Goal: Task Accomplishment & Management: Use online tool/utility

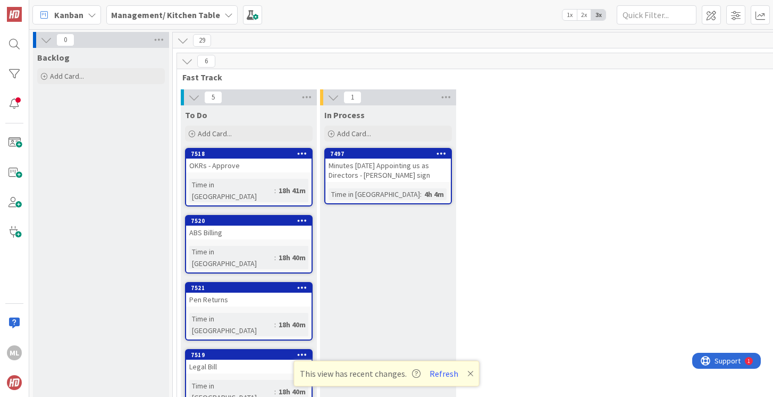
click at [244, 225] on div "ABS Billing" at bounding box center [248, 232] width 125 height 14
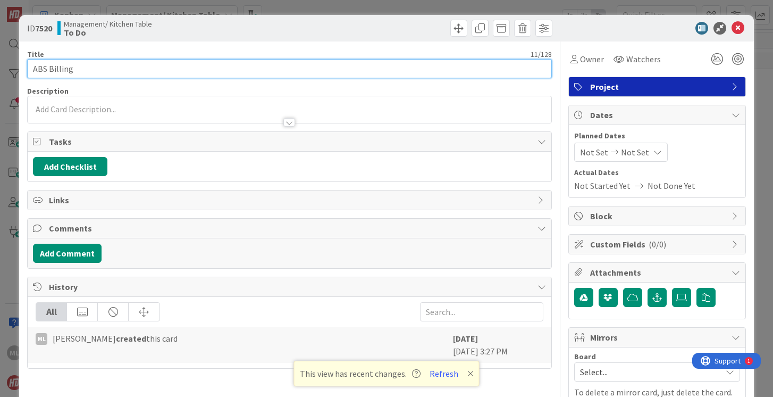
click at [114, 69] on input "ABS Billing" at bounding box center [289, 68] width 524 height 19
type input "ABS Billing -"
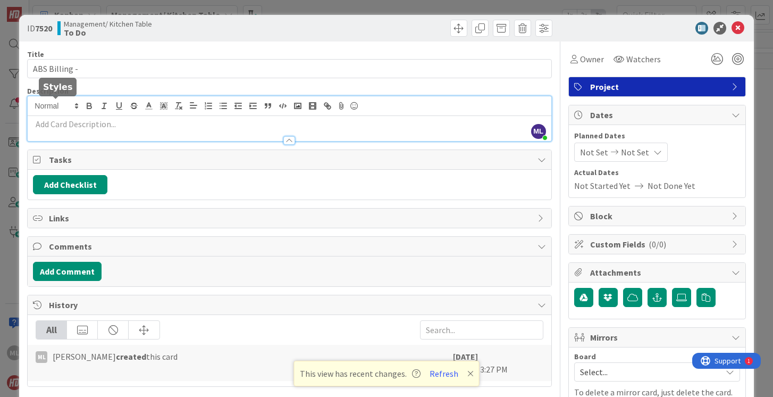
click at [69, 111] on div "ML [PERSON_NAME] just joined" at bounding box center [289, 118] width 523 height 45
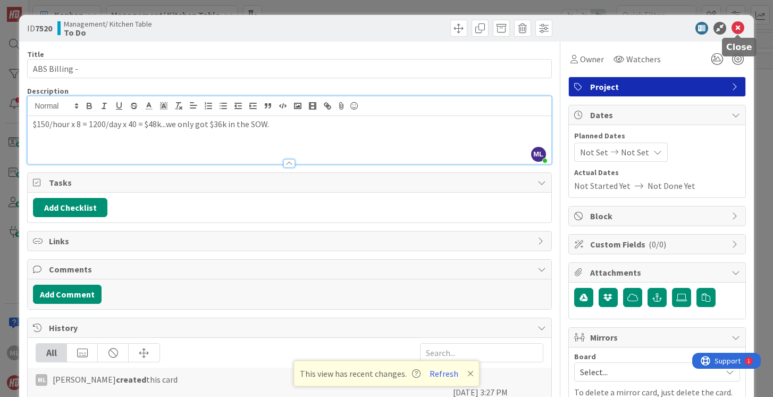
click at [739, 27] on icon at bounding box center [738, 28] width 13 height 13
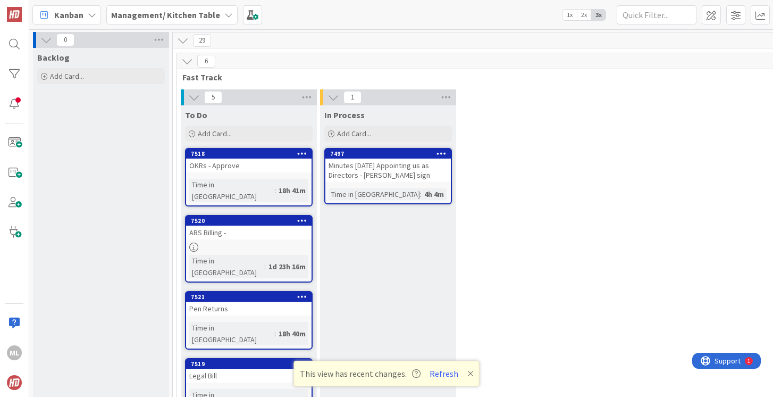
click at [236, 301] on div "Pen Returns" at bounding box center [248, 308] width 125 height 14
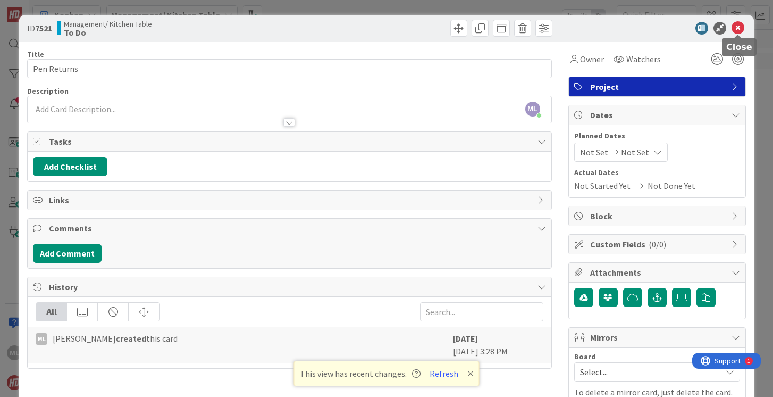
click at [739, 24] on icon at bounding box center [738, 28] width 13 height 13
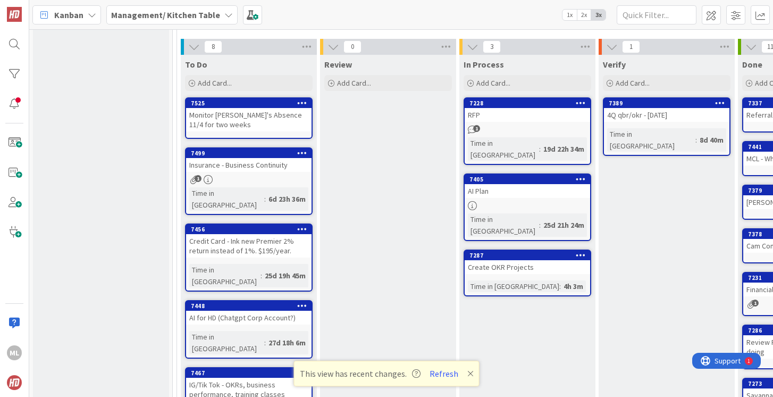
scroll to position [521, 0]
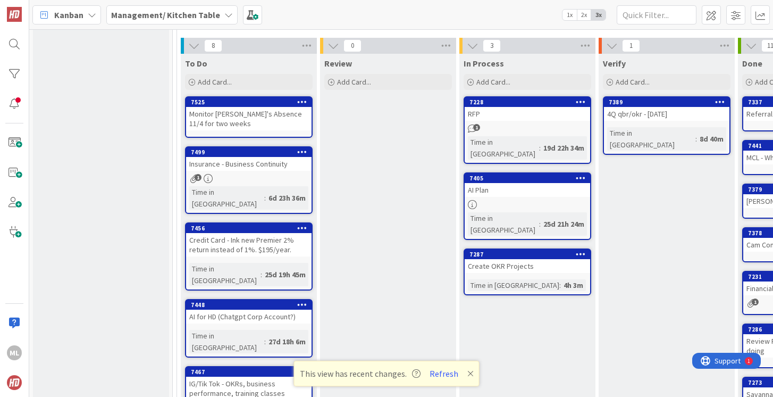
click at [183, 10] on b "Management/ Kitchen Table" at bounding box center [165, 15] width 109 height 11
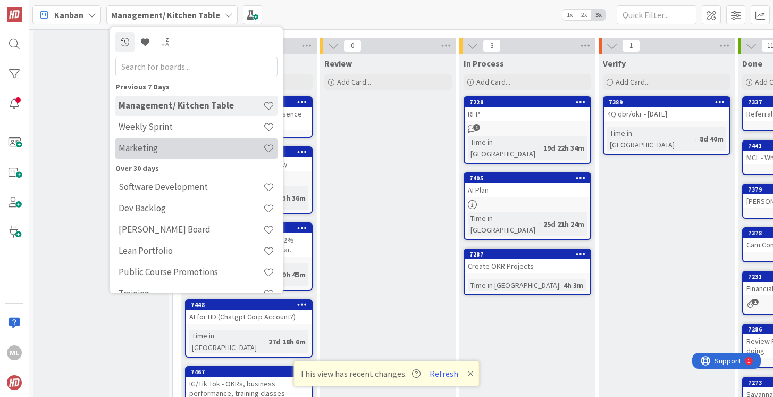
click at [155, 144] on h4 "Marketing" at bounding box center [191, 147] width 145 height 11
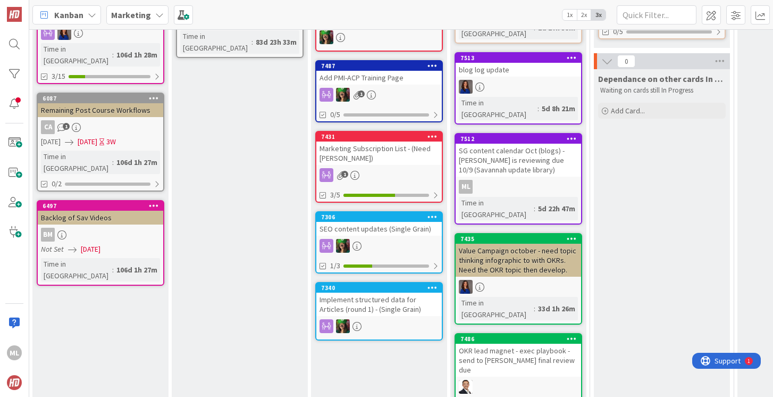
scroll to position [220, 30]
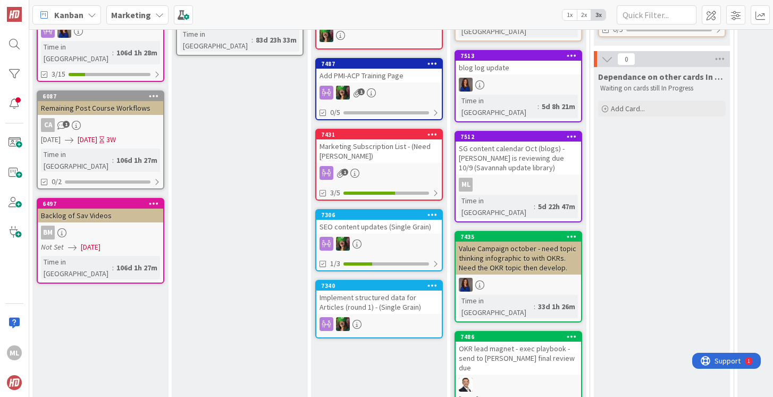
click at [492, 341] on div "OKR lead magnet - exec playbook - send to [PERSON_NAME] final review due" at bounding box center [518, 357] width 125 height 33
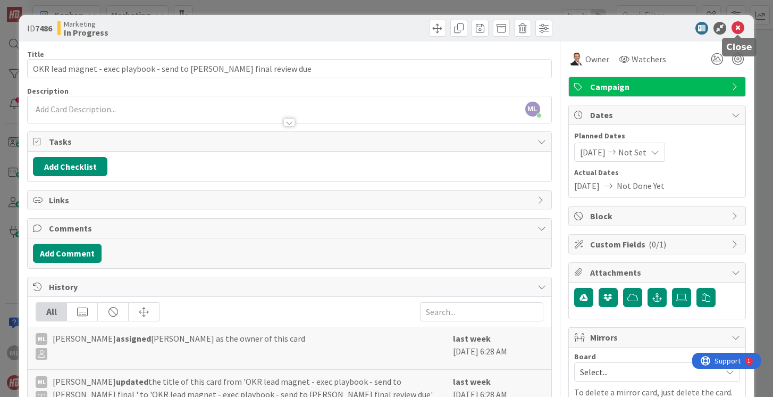
click at [736, 28] on icon at bounding box center [738, 28] width 13 height 13
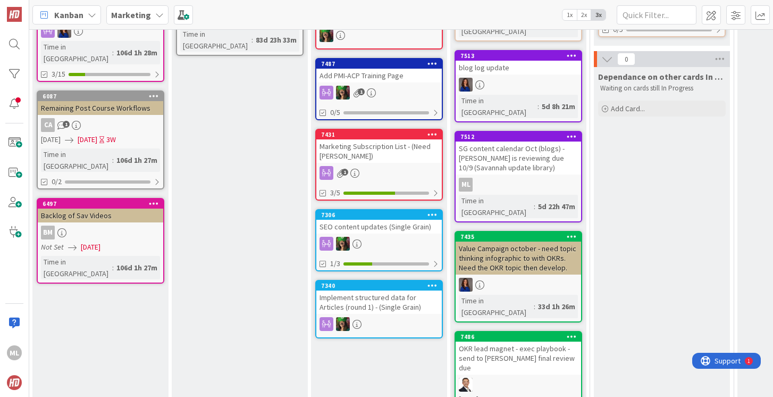
click at [505, 341] on div "OKR lead magnet - exec playbook - send to [PERSON_NAME] final review due" at bounding box center [518, 357] width 125 height 33
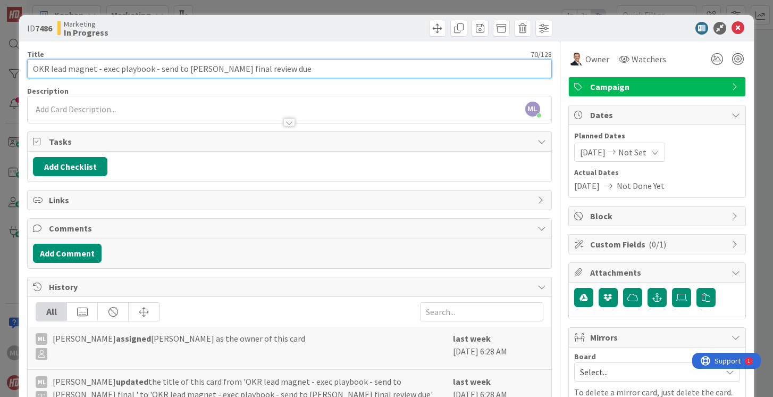
drag, startPoint x: 202, startPoint y: 68, endPoint x: 322, endPoint y: 69, distance: 119.6
click at [322, 69] on input "OKR lead magnet - exec playbook - send to [PERSON_NAME] final review due" at bounding box center [289, 68] width 524 height 19
drag, startPoint x: 157, startPoint y: 70, endPoint x: 200, endPoint y: 70, distance: 42.5
click at [200, 70] on input "OKR lead magnet - exec playbook - send to [PERSON_NAME] to PDF this" at bounding box center [289, 68] width 524 height 19
click at [240, 65] on input "OKR lead magnet - exec playbook - Brittany to PDF this" at bounding box center [289, 68] width 524 height 19
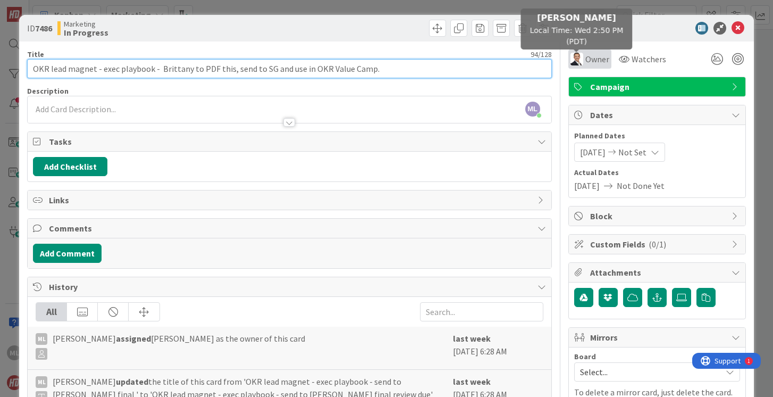
type input "OKR lead magnet - exec playbook - Brittany to PDF this, send to SG and use in O…"
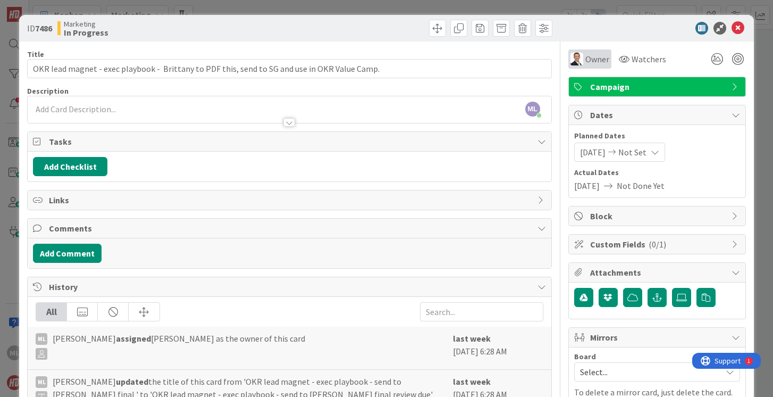
click at [593, 60] on span "Owner" at bounding box center [597, 59] width 24 height 13
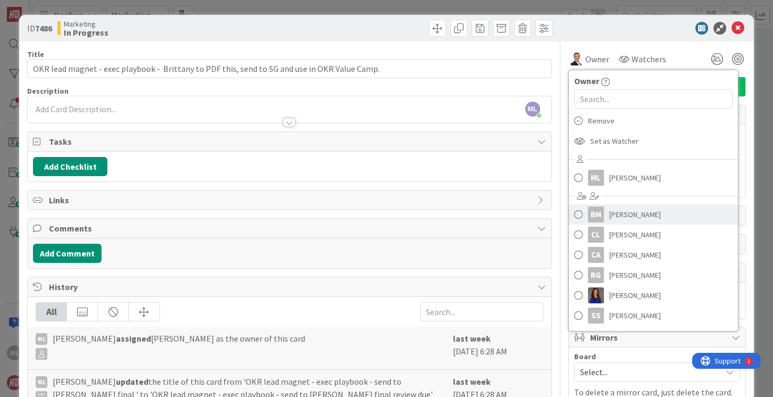
click at [581, 211] on span at bounding box center [578, 214] width 9 height 16
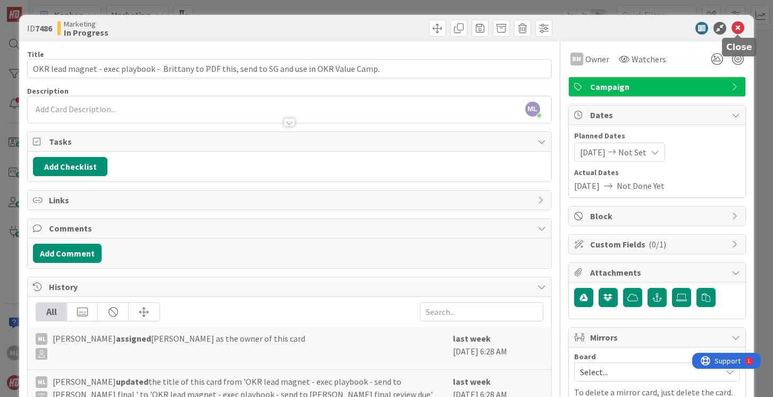
click at [738, 26] on icon at bounding box center [738, 28] width 13 height 13
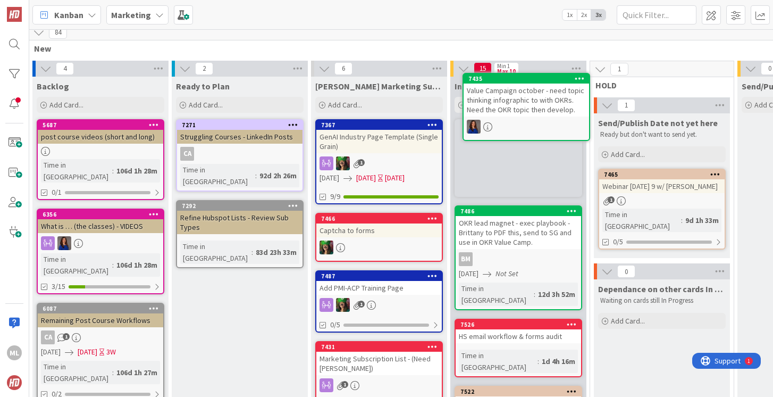
scroll to position [0, 30]
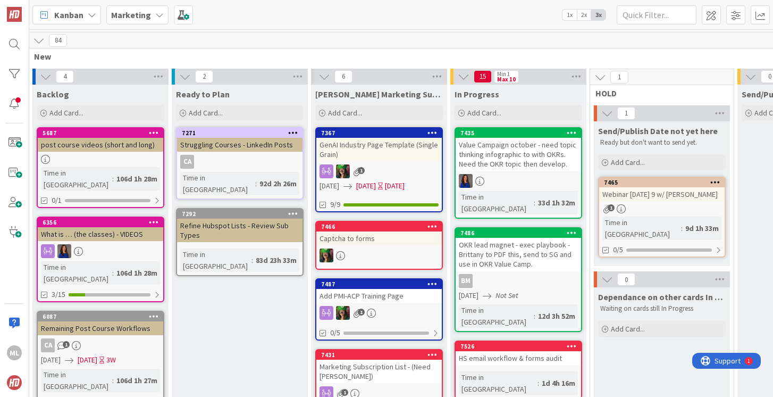
click at [517, 147] on div "Value Campaign october - need topic thinking infographic to with OKRs. Need the…" at bounding box center [518, 154] width 125 height 33
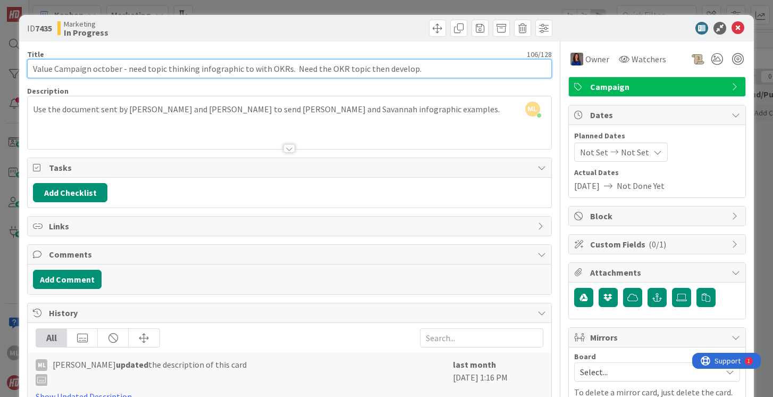
drag, startPoint x: 127, startPoint y: 67, endPoint x: 469, endPoint y: 88, distance: 343.6
click at [469, 89] on div "Title 106 / 128 Value Campaign october - need topic thinking infographic to wit…" at bounding box center [289, 333] width 524 height 584
type input "Value Campaign october - Present Email and LP. This will be sent with the exec …"
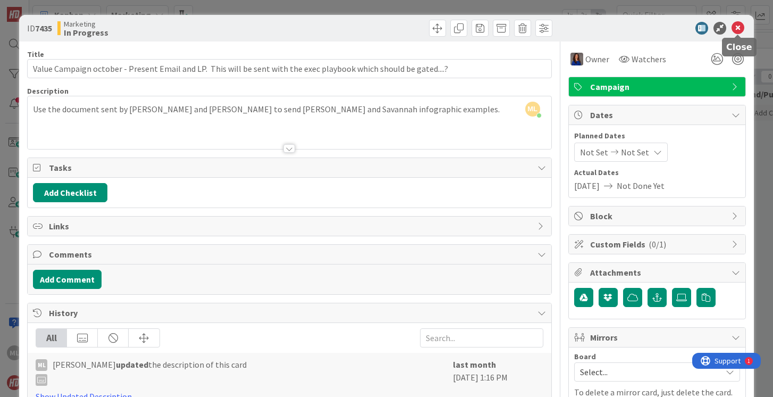
click at [739, 25] on icon at bounding box center [738, 28] width 13 height 13
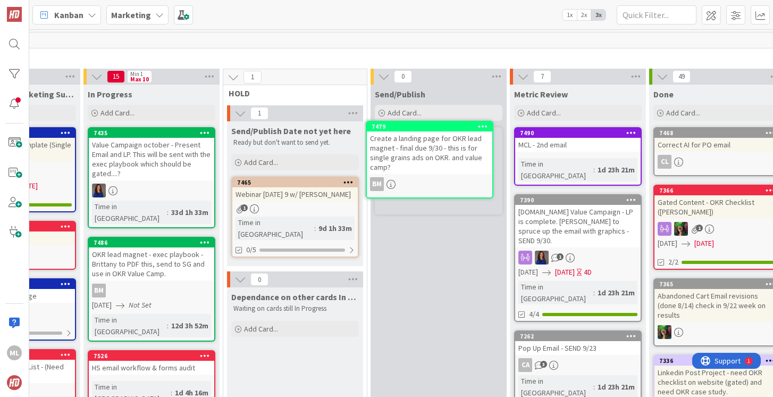
scroll to position [0, 390]
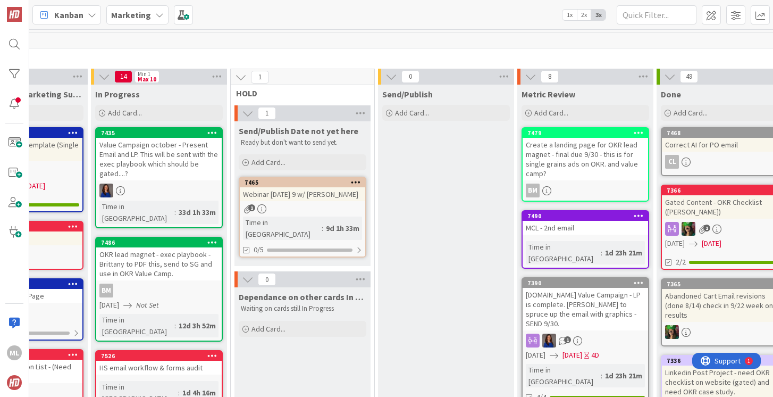
click at [561, 171] on div "Create a landing page for OKR lead magnet - final due 9/30 - this is for single…" at bounding box center [585, 159] width 125 height 43
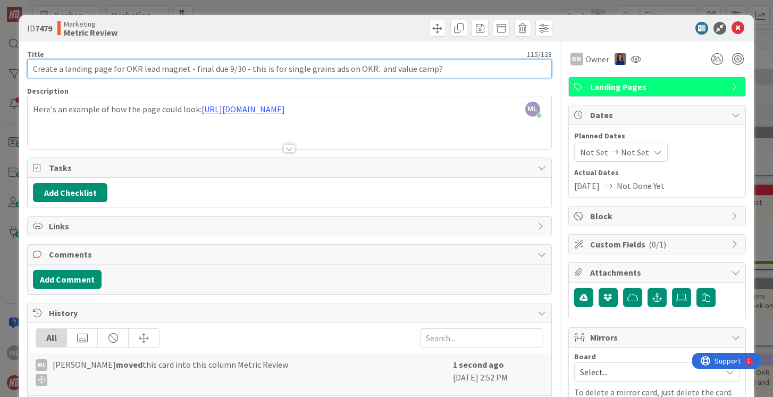
click at [441, 69] on input "Create a landing page for OKR lead magnet - final due 9/30 - this is for single…" at bounding box center [289, 68] width 524 height 19
drag, startPoint x: 188, startPoint y: 68, endPoint x: 244, endPoint y: 68, distance: 55.8
click at [244, 68] on input "Create a landing page for OKR lead magnet - final due 9/30 - this is for single…" at bounding box center [289, 68] width 524 height 19
click at [287, 68] on input "Create a landing page for OKR lead magnet (for single grains ads on OKR. and va…" at bounding box center [289, 68] width 524 height 19
click at [64, 71] on input "Create a landing page for OKR lead magnet (for single grains ads on OKR) Comple…" at bounding box center [289, 68] width 524 height 19
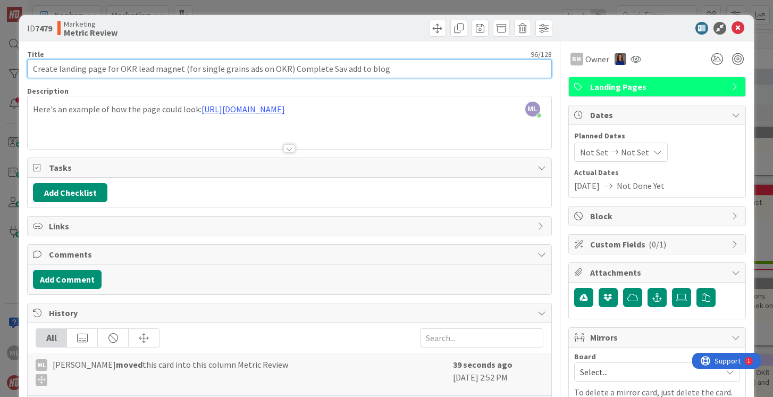
click at [408, 68] on input "Create landing page for OKR lead magnet (for single grains ads on OKR) Complete…" at bounding box center [289, 68] width 524 height 19
type input "Create landing page for OKR lead magnet (for single grains ads on OKR) Complete…"
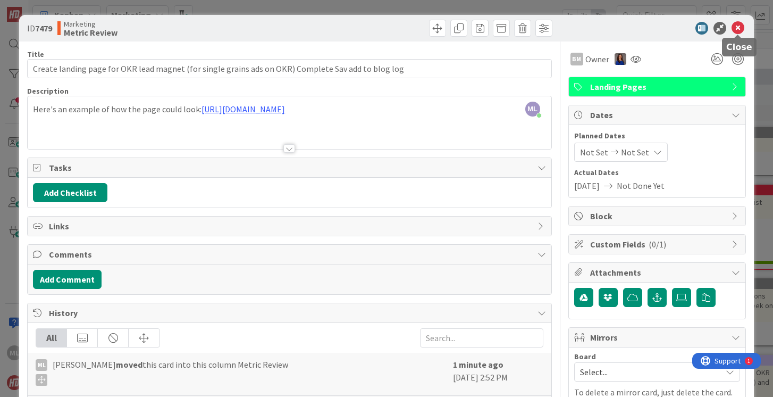
click at [739, 26] on icon at bounding box center [738, 28] width 13 height 13
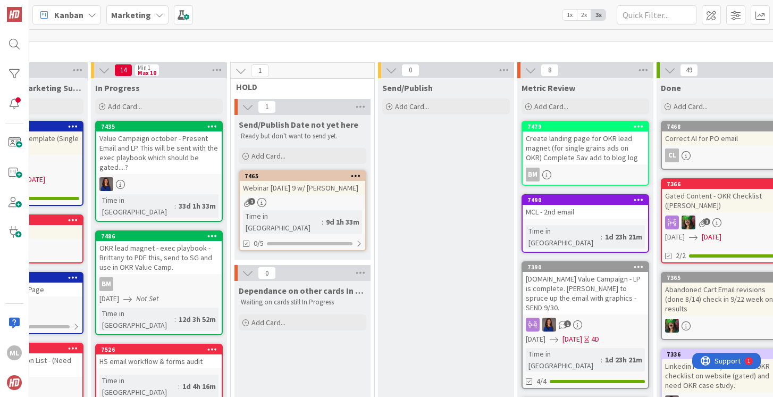
scroll to position [0, 390]
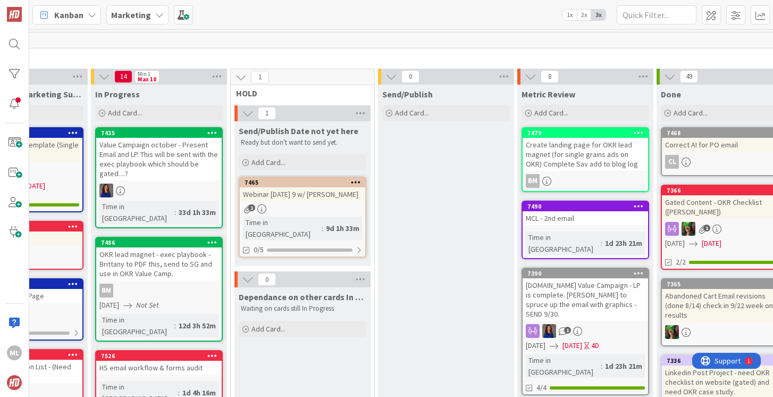
click at [588, 155] on div "Create landing page for OKR lead magnet (for single grains ads on OKR) Complete…" at bounding box center [585, 154] width 125 height 33
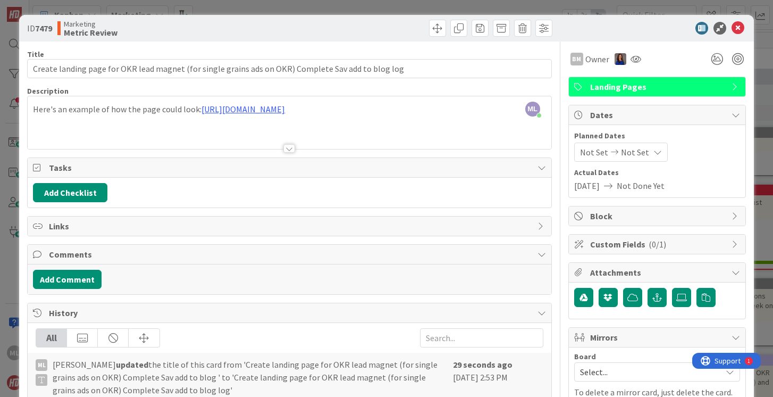
click at [468, 108] on div "ML [PERSON_NAME] just joined Here's an example of how the page could look: [URL…" at bounding box center [289, 122] width 523 height 53
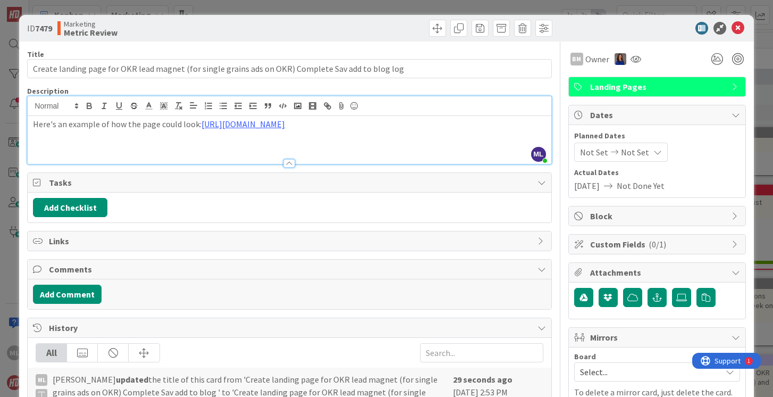
click at [467, 127] on p "Here's an example of how the page could look: [URL][DOMAIN_NAME]" at bounding box center [289, 124] width 513 height 12
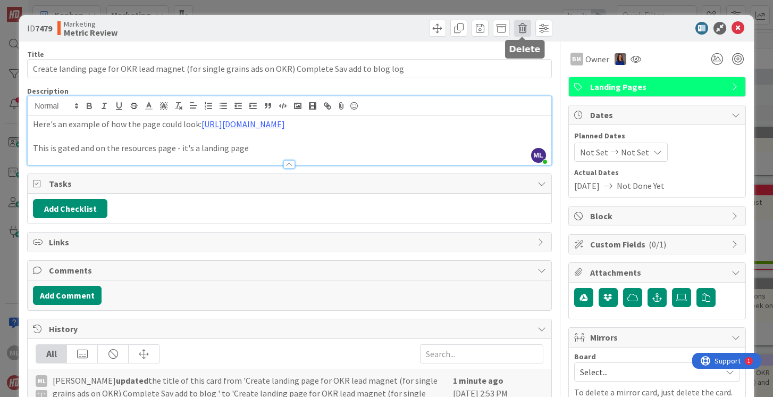
click at [519, 28] on span at bounding box center [522, 28] width 17 height 17
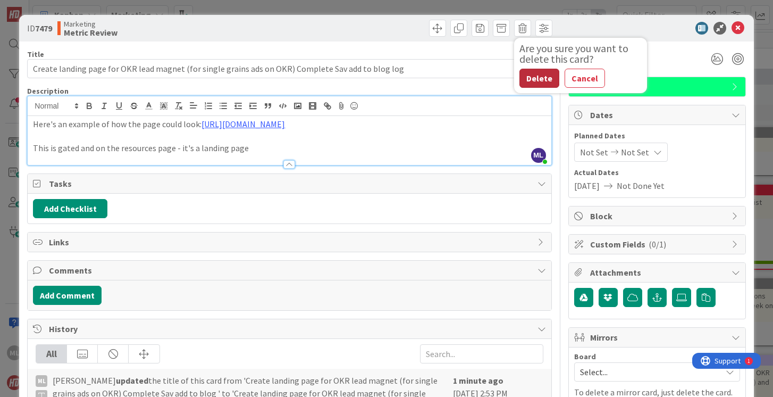
click at [535, 76] on button "Delete" at bounding box center [539, 78] width 40 height 19
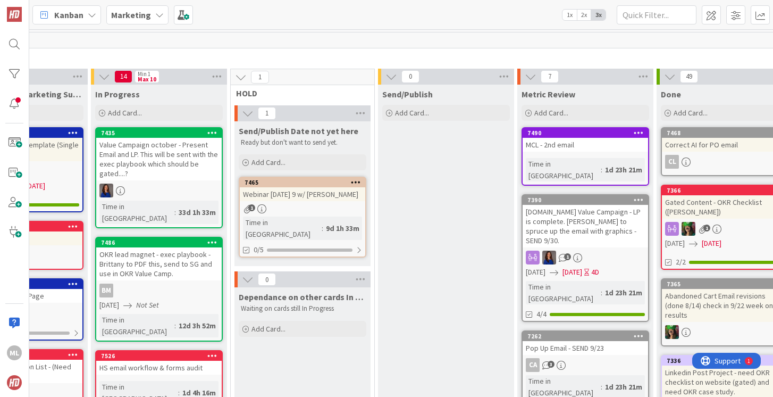
click at [164, 249] on div "OKR lead magnet - exec playbook - Brittany to PDF this, send to SG and use in O…" at bounding box center [158, 263] width 125 height 33
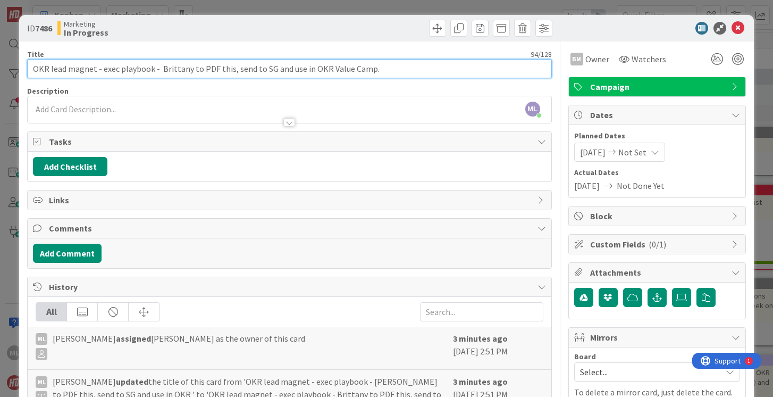
click at [232, 69] on input "OKR lead magnet - exec playbook - Brittany to PDF this, send to SG and use in O…" at bounding box center [289, 68] width 524 height 19
type input "OKR lead magnet - exec playbook - Brittany to PDF this; ML send to SG and use i…"
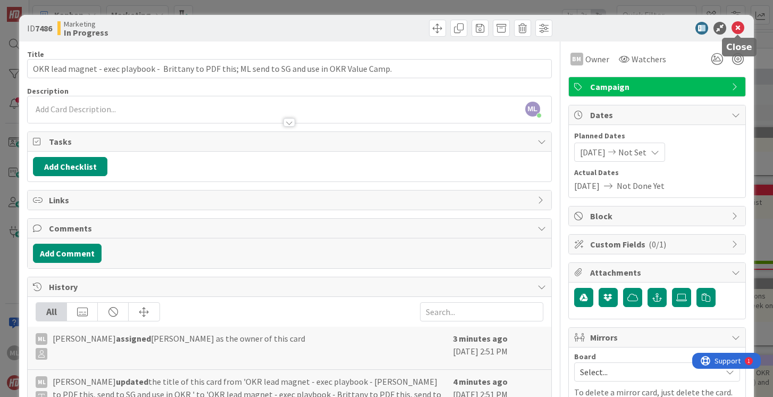
click at [735, 24] on icon at bounding box center [738, 28] width 13 height 13
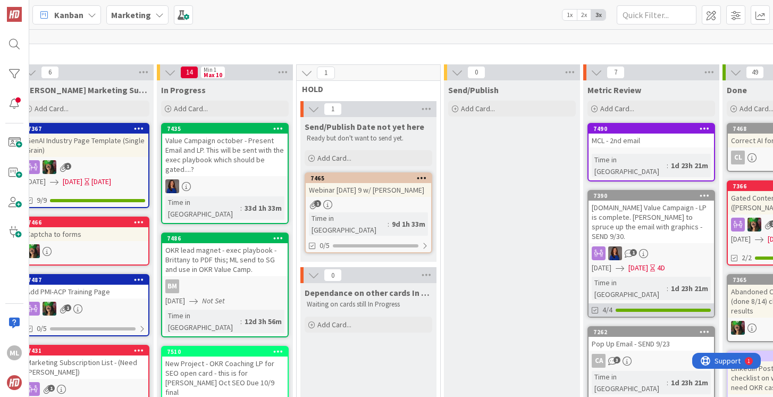
scroll to position [0, 324]
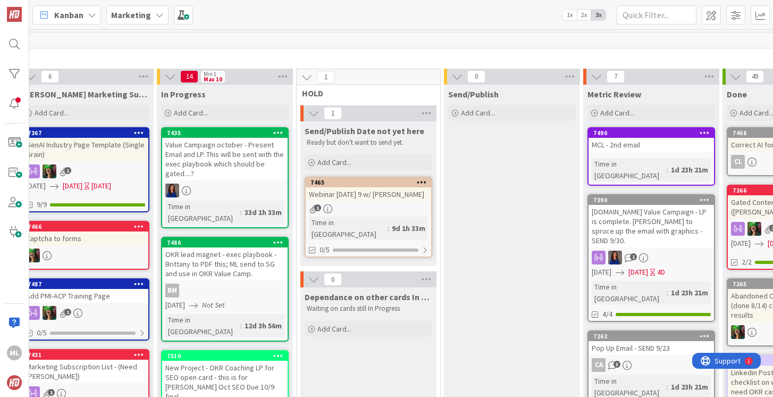
drag, startPoint x: 272, startPoint y: 326, endPoint x: 483, endPoint y: 0, distance: 389.1
click at [633, 111] on span "Add Card..." at bounding box center [617, 113] width 34 height 10
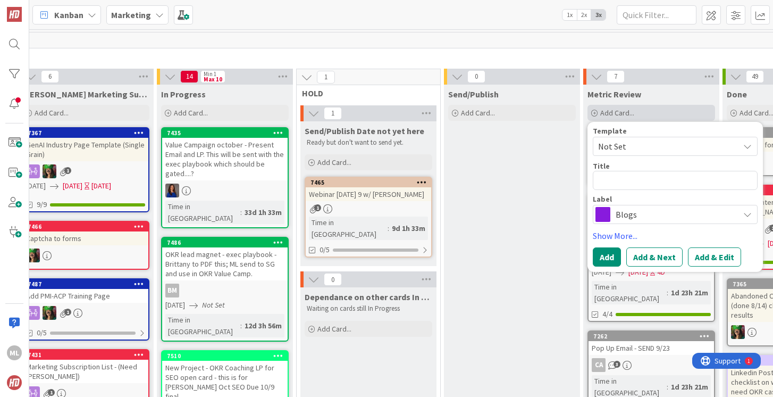
type textarea "x"
type textarea "M"
type textarea "x"
type textarea "Met"
type textarea "x"
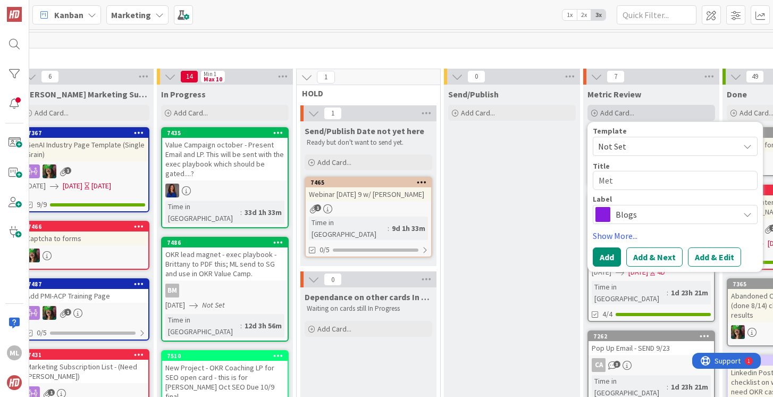
type textarea "Metr"
type textarea "x"
type textarea "Metri"
type textarea "x"
type textarea "Metric"
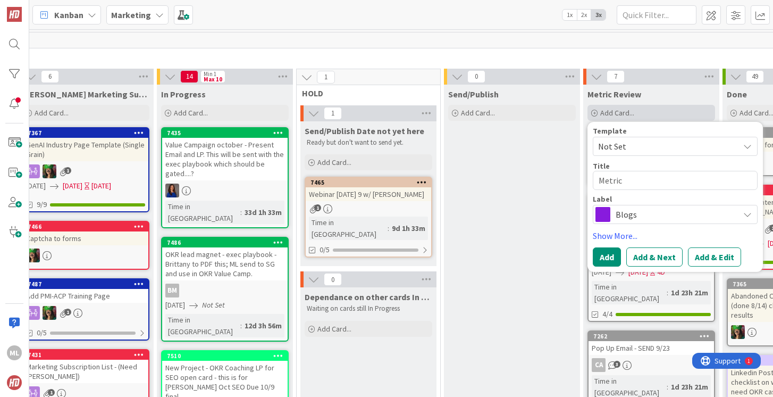
type textarea "x"
type textarea "Metrics"
type textarea "x"
type textarea "Metrics"
type textarea "x"
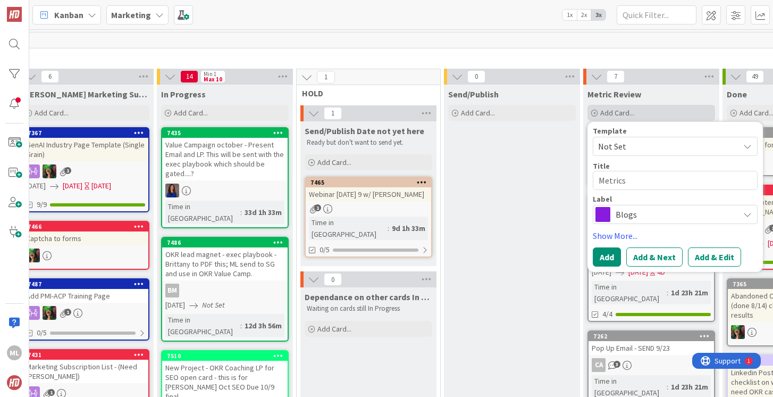
type textarea "Metrics 3"
type textarea "x"
type textarea "Metrics 3Q"
click at [607, 256] on button "Add" at bounding box center [607, 256] width 28 height 19
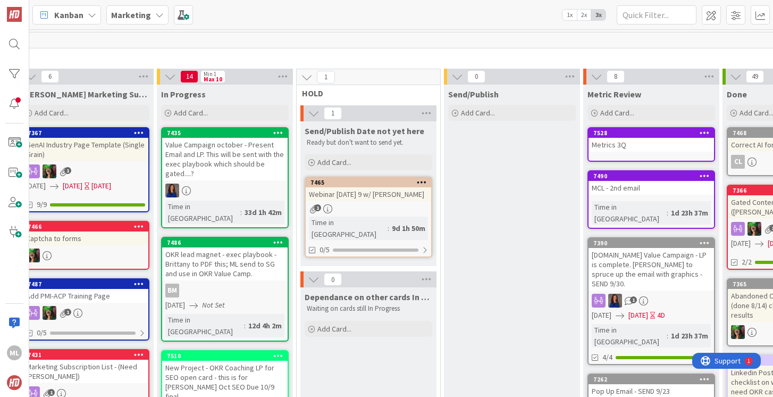
click at [622, 150] on div "Metrics 3Q" at bounding box center [651, 145] width 125 height 14
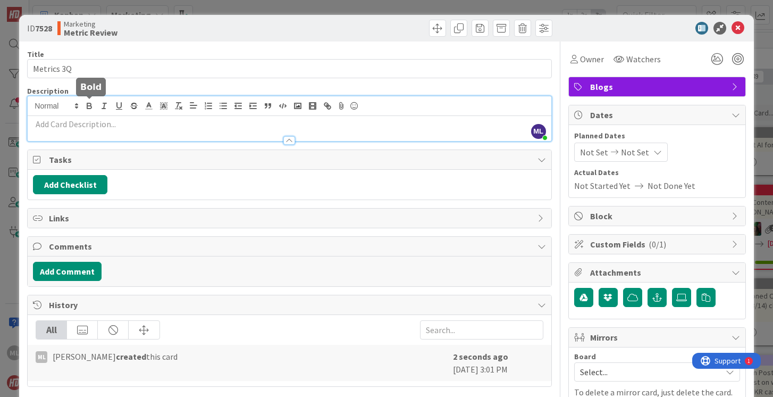
click at [83, 107] on div "ML [PERSON_NAME] just joined" at bounding box center [289, 118] width 523 height 45
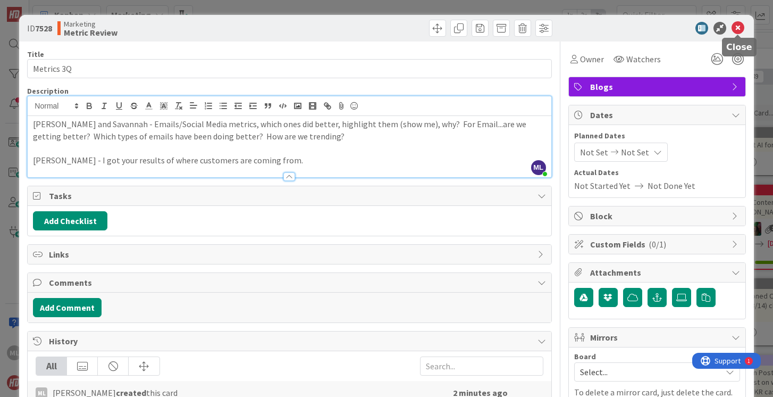
click at [736, 27] on icon at bounding box center [738, 28] width 13 height 13
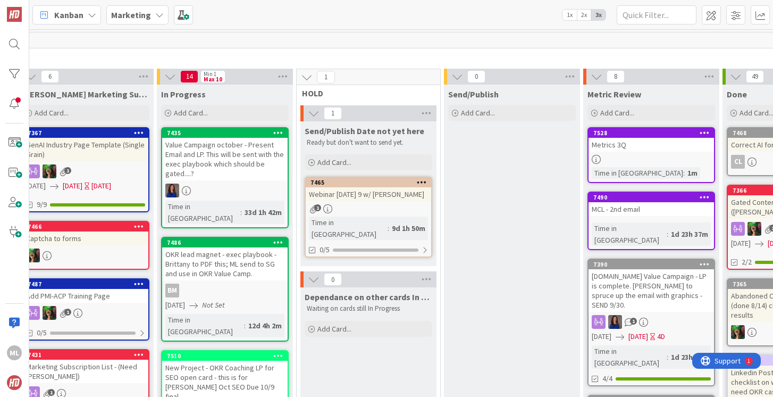
click at [639, 155] on div at bounding box center [651, 159] width 125 height 9
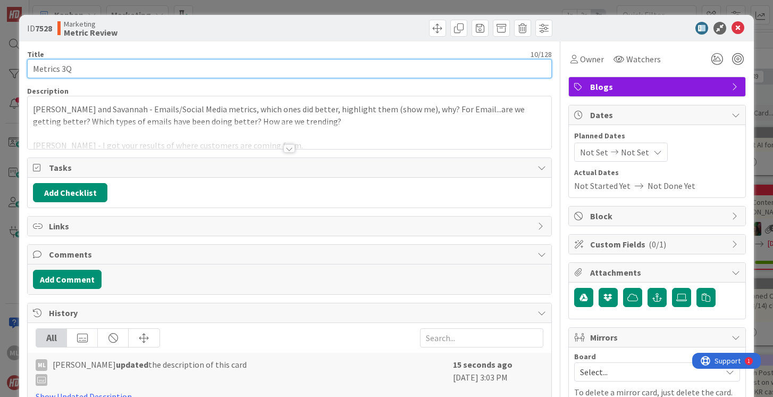
click at [99, 66] on input "Metrics 3Q" at bounding box center [289, 68] width 524 height 19
type input "Metrics 3Q - [PERSON_NAME] can you supply [DATE]/Savannah [DATE]?"
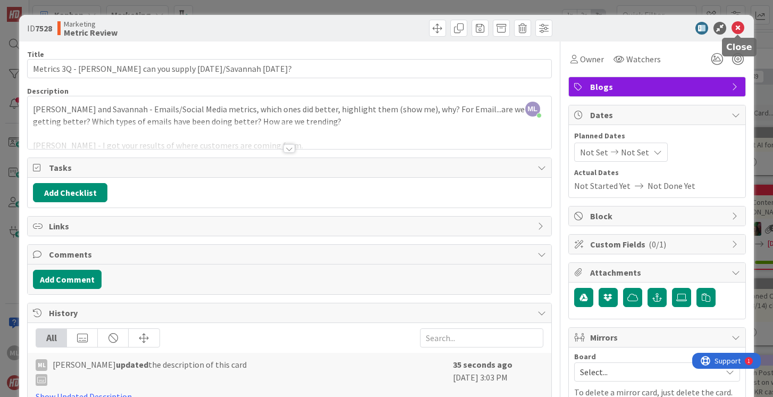
click at [740, 26] on icon at bounding box center [738, 28] width 13 height 13
